Goal: Information Seeking & Learning: Learn about a topic

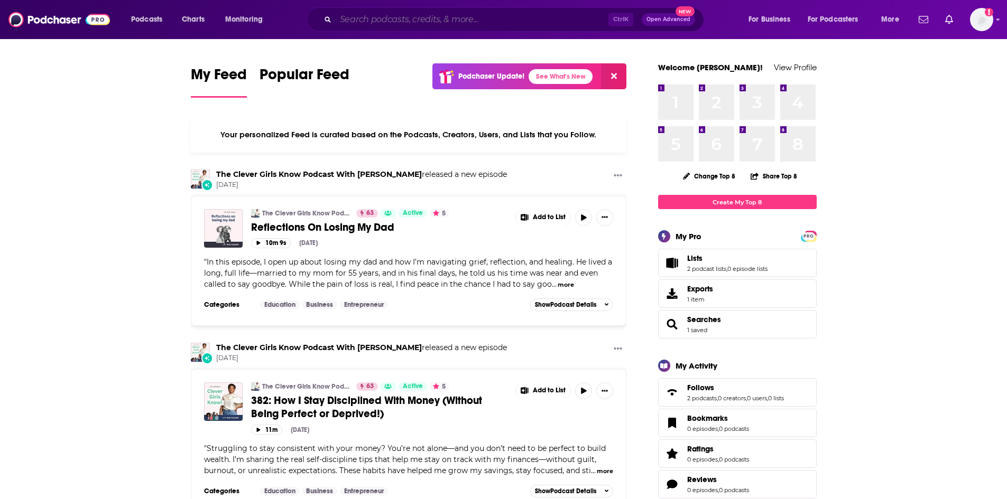
click at [401, 21] on input "Search podcasts, credits, & more..." at bounding box center [472, 19] width 273 height 17
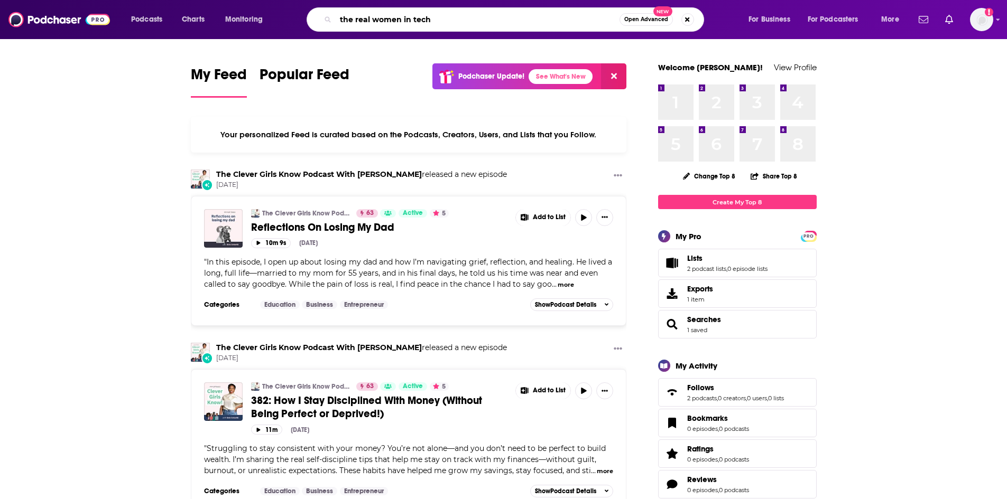
type input "the real women in tech"
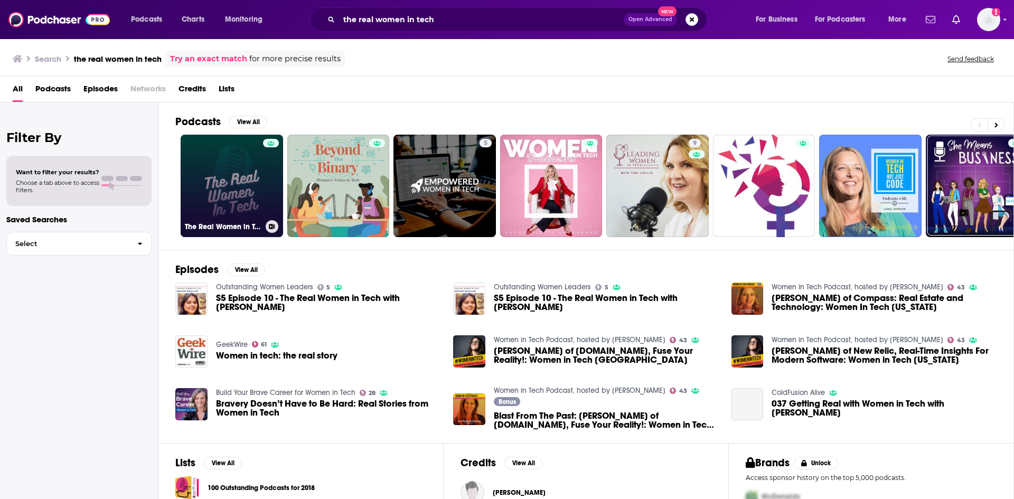
click at [207, 182] on link "The Real Women in Tech" at bounding box center [232, 186] width 103 height 103
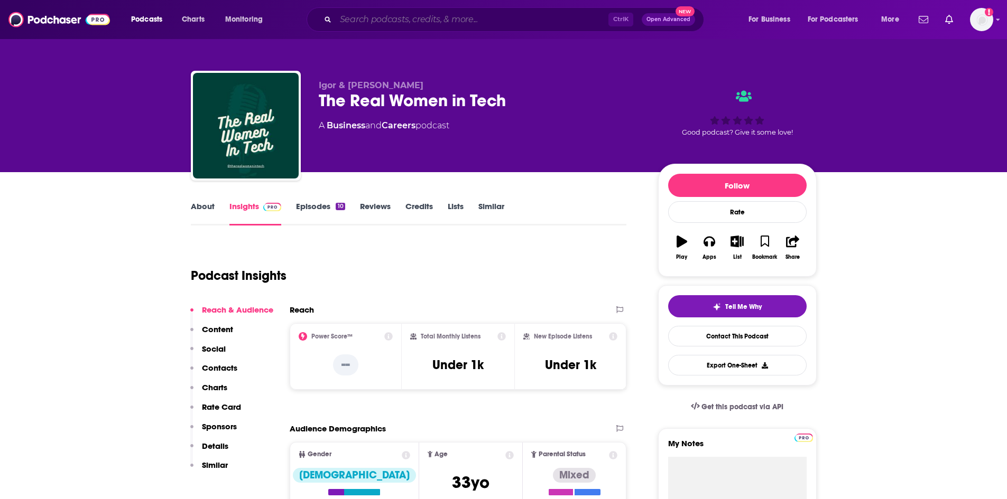
click at [369, 23] on input "Search podcasts, credits, & more..." at bounding box center [472, 19] width 273 height 17
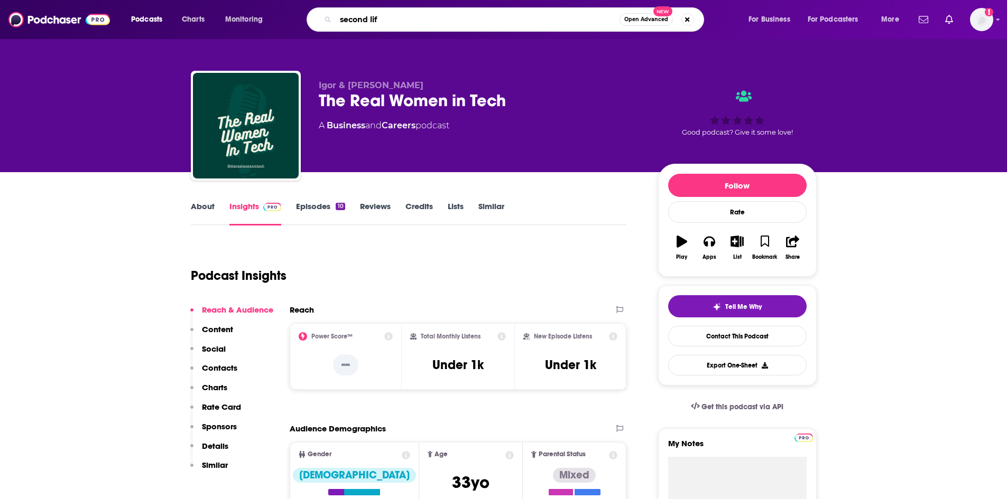
type input "second life"
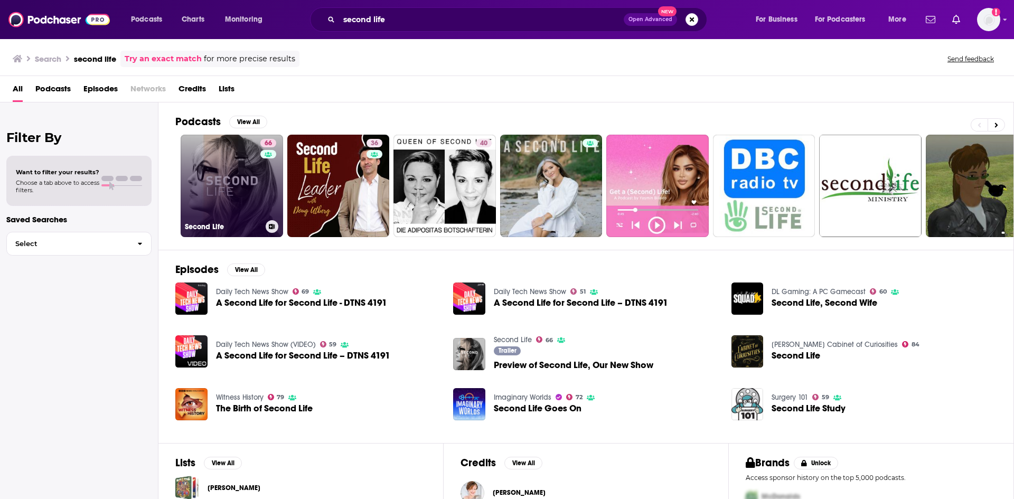
click at [249, 176] on link "66 Second Life" at bounding box center [232, 186] width 103 height 103
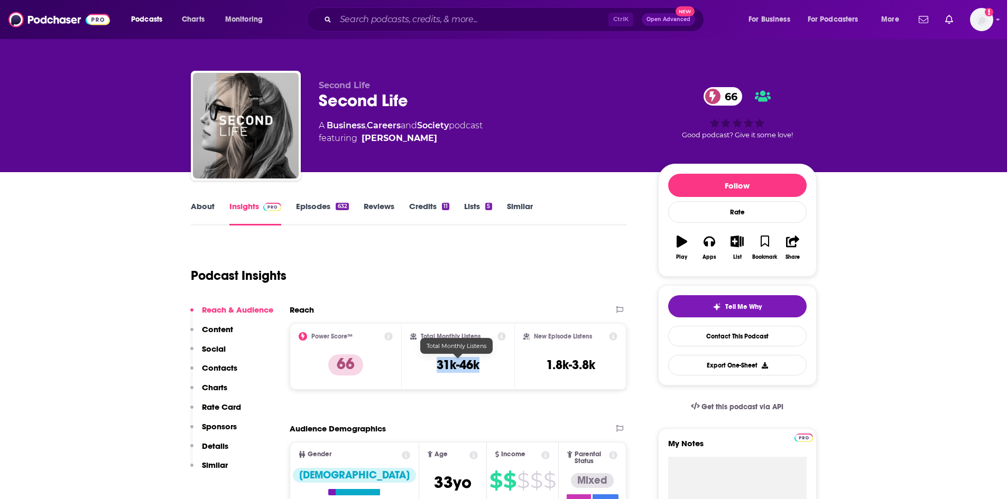
drag, startPoint x: 482, startPoint y: 367, endPoint x: 422, endPoint y: 365, distance: 60.3
click at [422, 365] on div "Total Monthly Listens 31k-46k" at bounding box center [458, 356] width 96 height 49
copy h3 "31k-46k"
click at [483, 27] on input "Search podcasts, credits, & more..." at bounding box center [472, 19] width 273 height 17
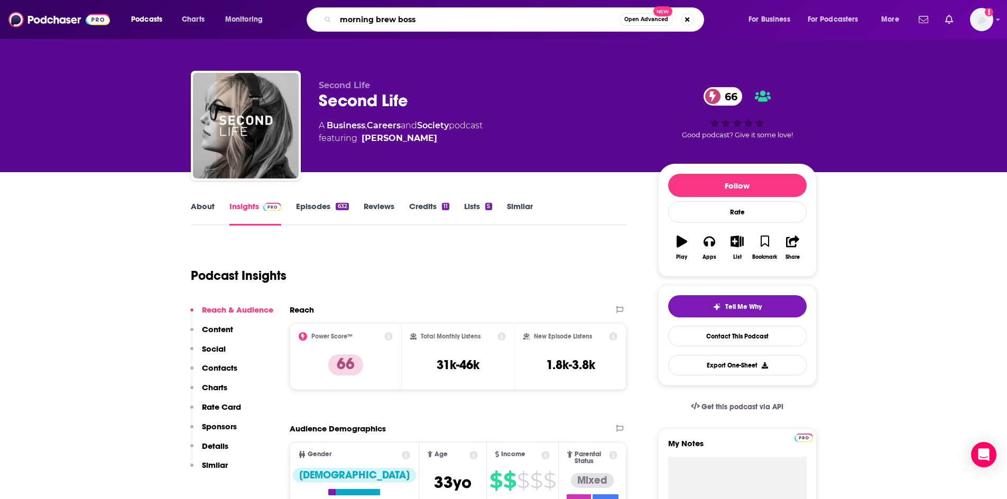
type input "morning [PERSON_NAME]"
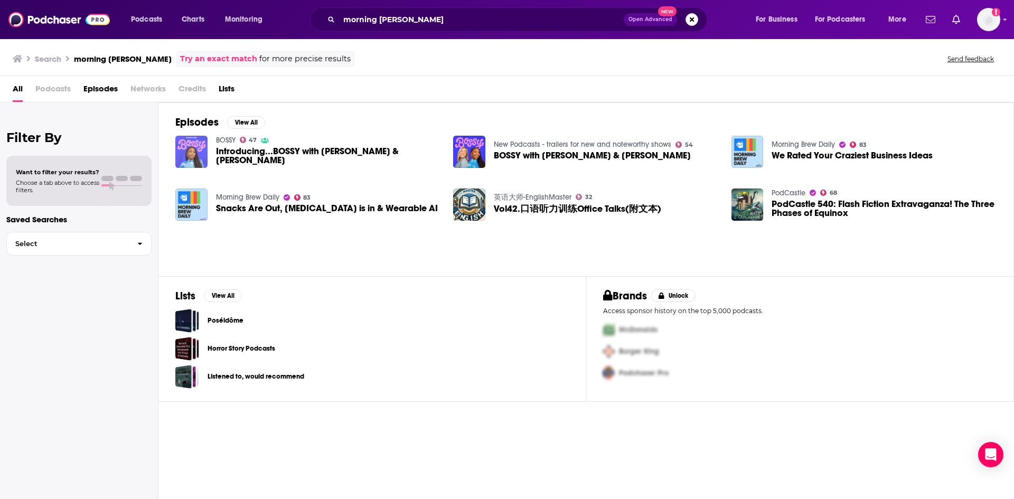
click at [197, 148] on img "Introducing...BOSSY with Tara & Katie" at bounding box center [191, 152] width 32 height 32
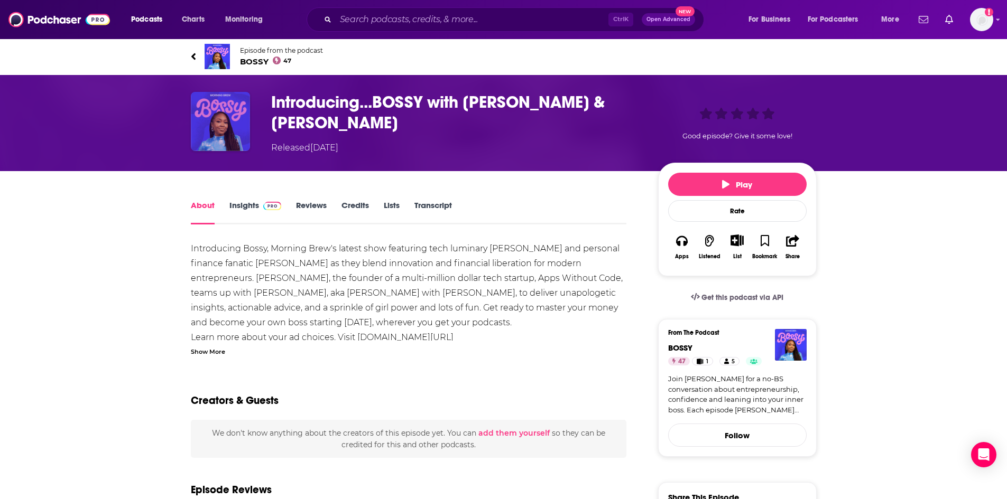
click at [225, 108] on img "Introducing...BOSSY with Tara & Katie" at bounding box center [220, 121] width 59 height 59
click at [356, 99] on h1 "Introducing...BOSSY with [PERSON_NAME] & [PERSON_NAME]" at bounding box center [456, 112] width 370 height 41
click at [223, 50] on img at bounding box center [216, 56] width 25 height 25
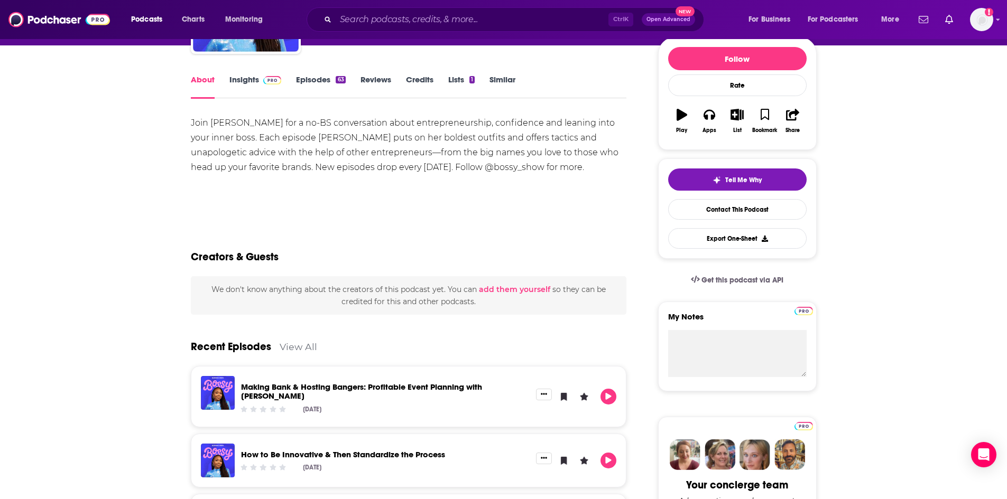
scroll to position [211, 0]
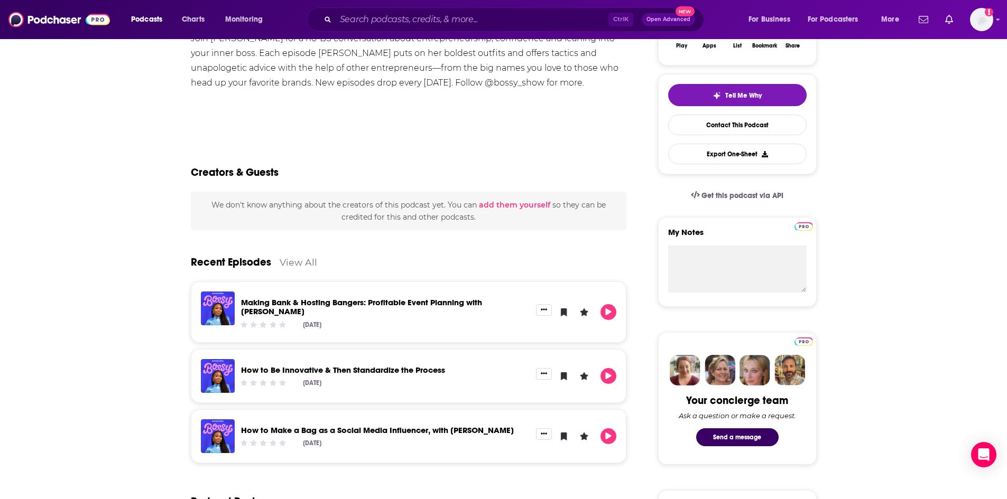
click at [495, 227] on div "We don't know anything about the creators of this podcast yet . You can add the…" at bounding box center [409, 211] width 436 height 39
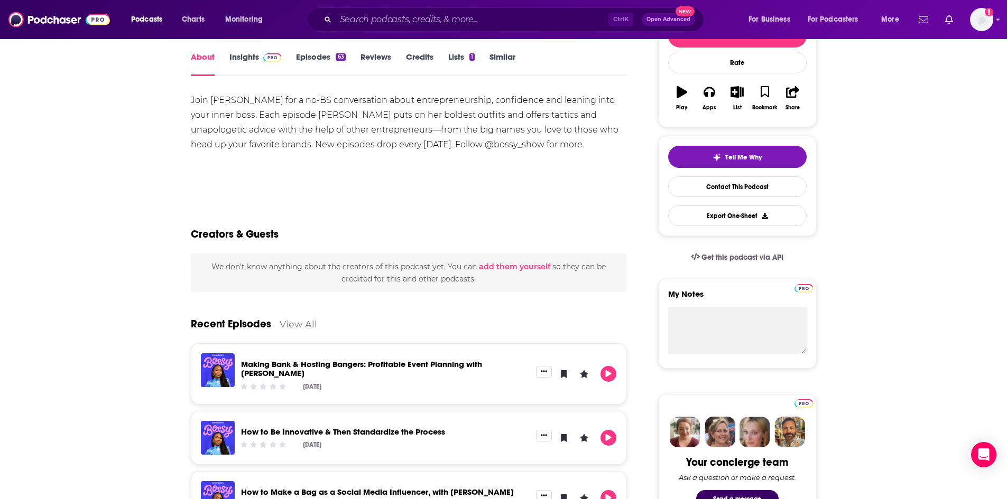
scroll to position [0, 0]
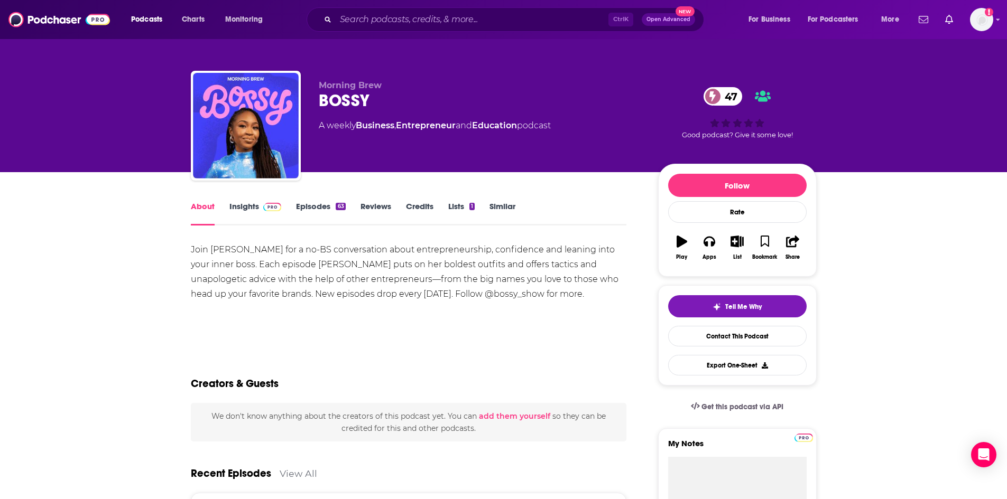
click at [259, 210] on span at bounding box center [270, 206] width 23 height 10
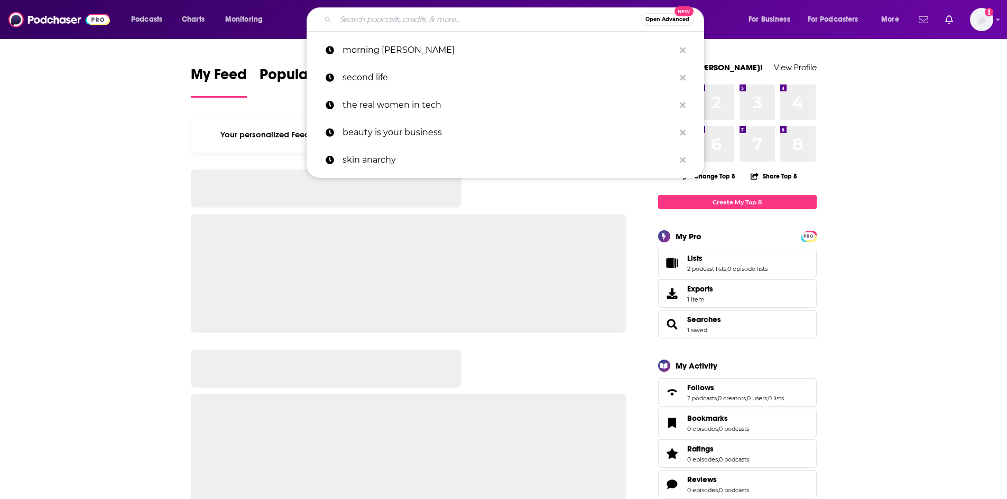
click at [480, 17] on input "Search podcasts, credits, & more..." at bounding box center [488, 19] width 305 height 17
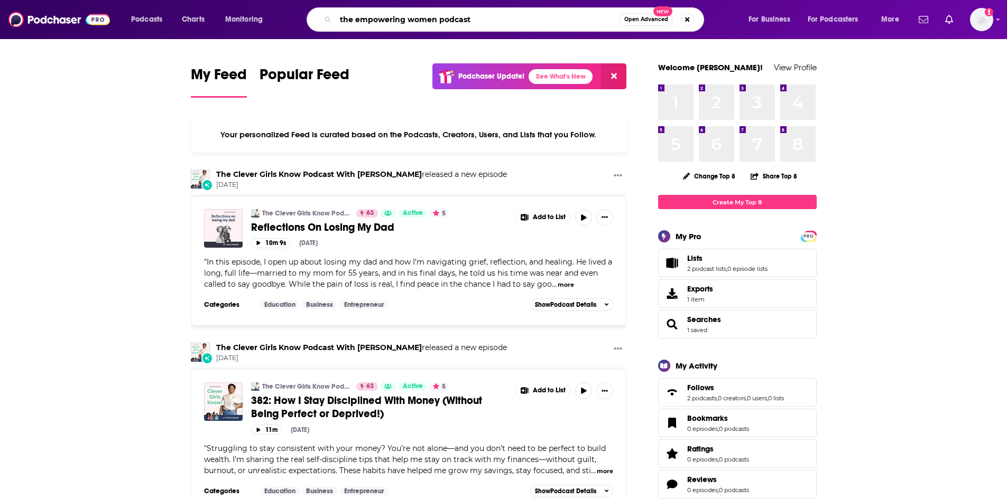
type input "the empowering women podcast"
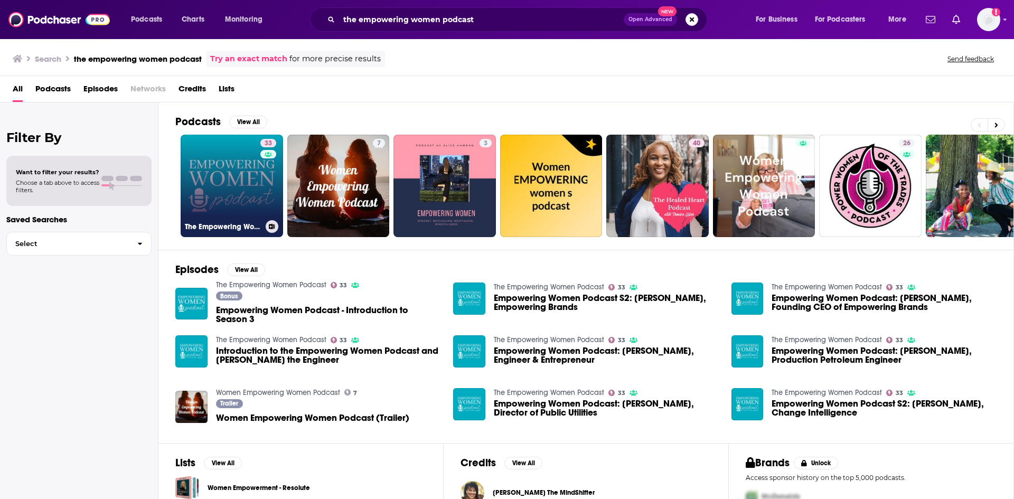
click at [271, 194] on div "33" at bounding box center [269, 179] width 18 height 81
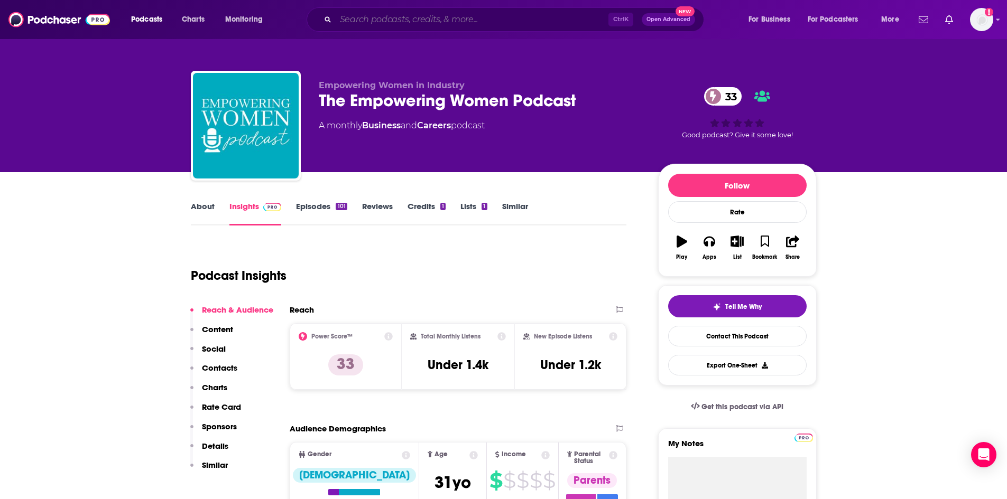
click at [376, 12] on input "Search podcasts, credits, & more..." at bounding box center [472, 19] width 273 height 17
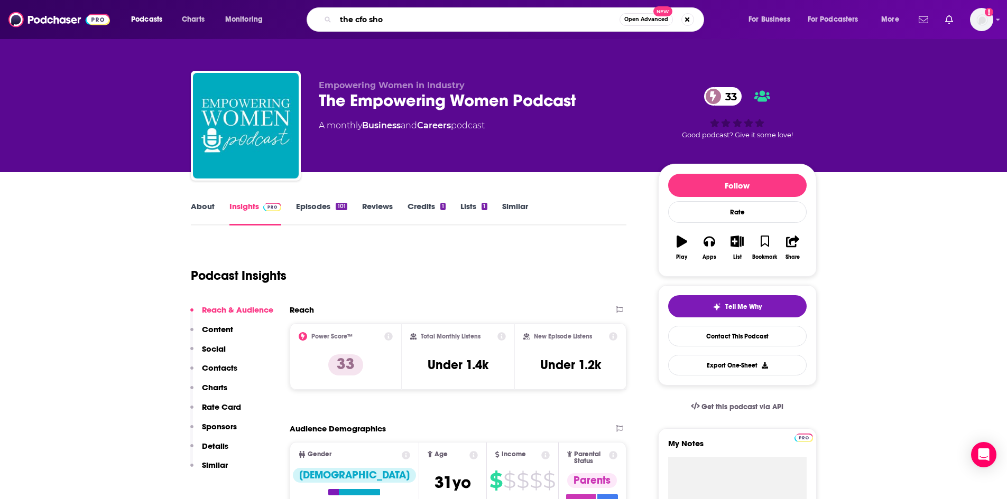
type input "the cfo show"
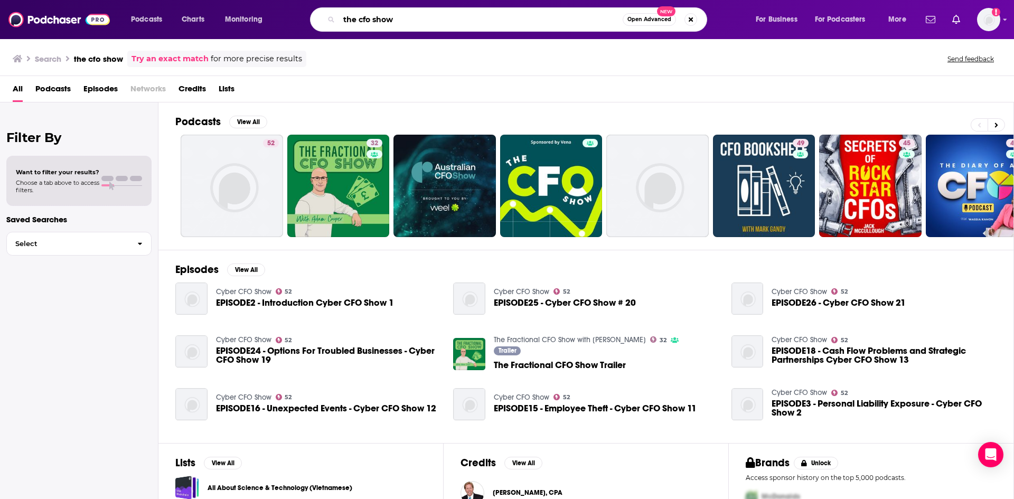
click at [406, 15] on input "the cfo show" at bounding box center [481, 19] width 284 height 17
type input "the cfo show vena solutions"
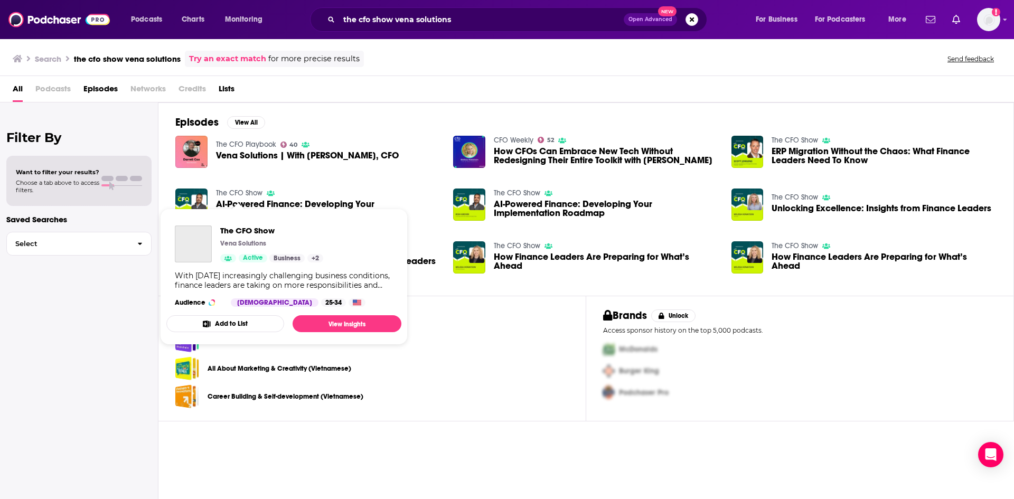
click at [246, 191] on link "The CFO Show" at bounding box center [239, 193] width 46 height 9
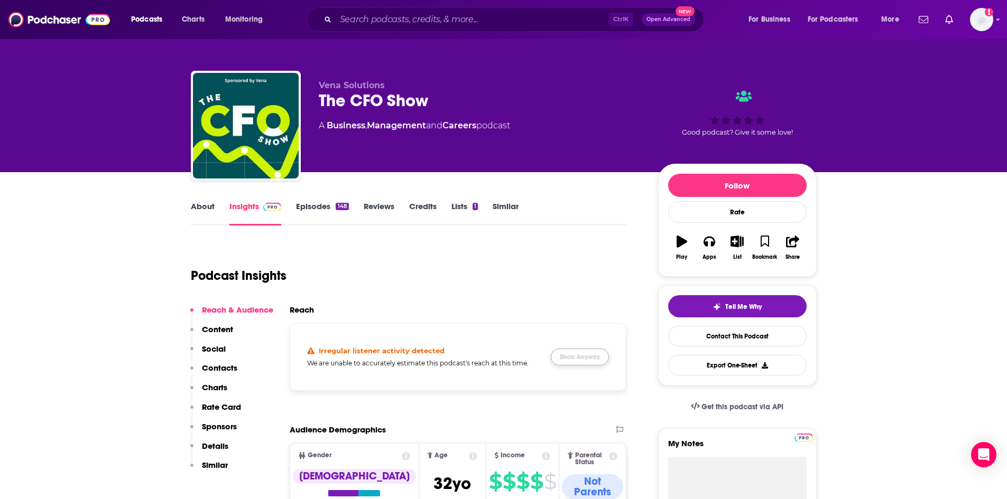
click at [581, 356] on button "Show Anyway" at bounding box center [580, 357] width 58 height 17
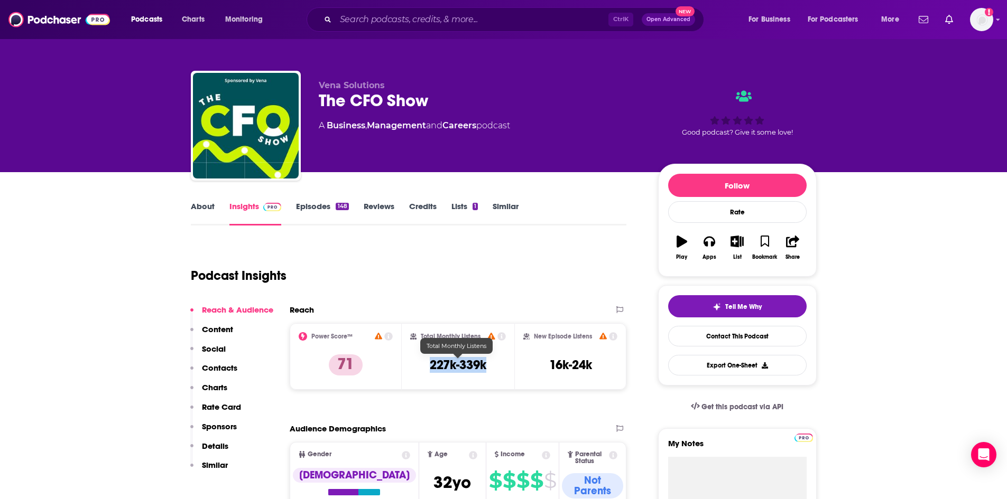
drag, startPoint x: 488, startPoint y: 364, endPoint x: 430, endPoint y: 367, distance: 58.7
click at [430, 367] on div "Total Monthly Listens 227k-339k" at bounding box center [458, 356] width 96 height 49
copy h3 "227k-339k"
